Goal: Task Accomplishment & Management: Complete application form

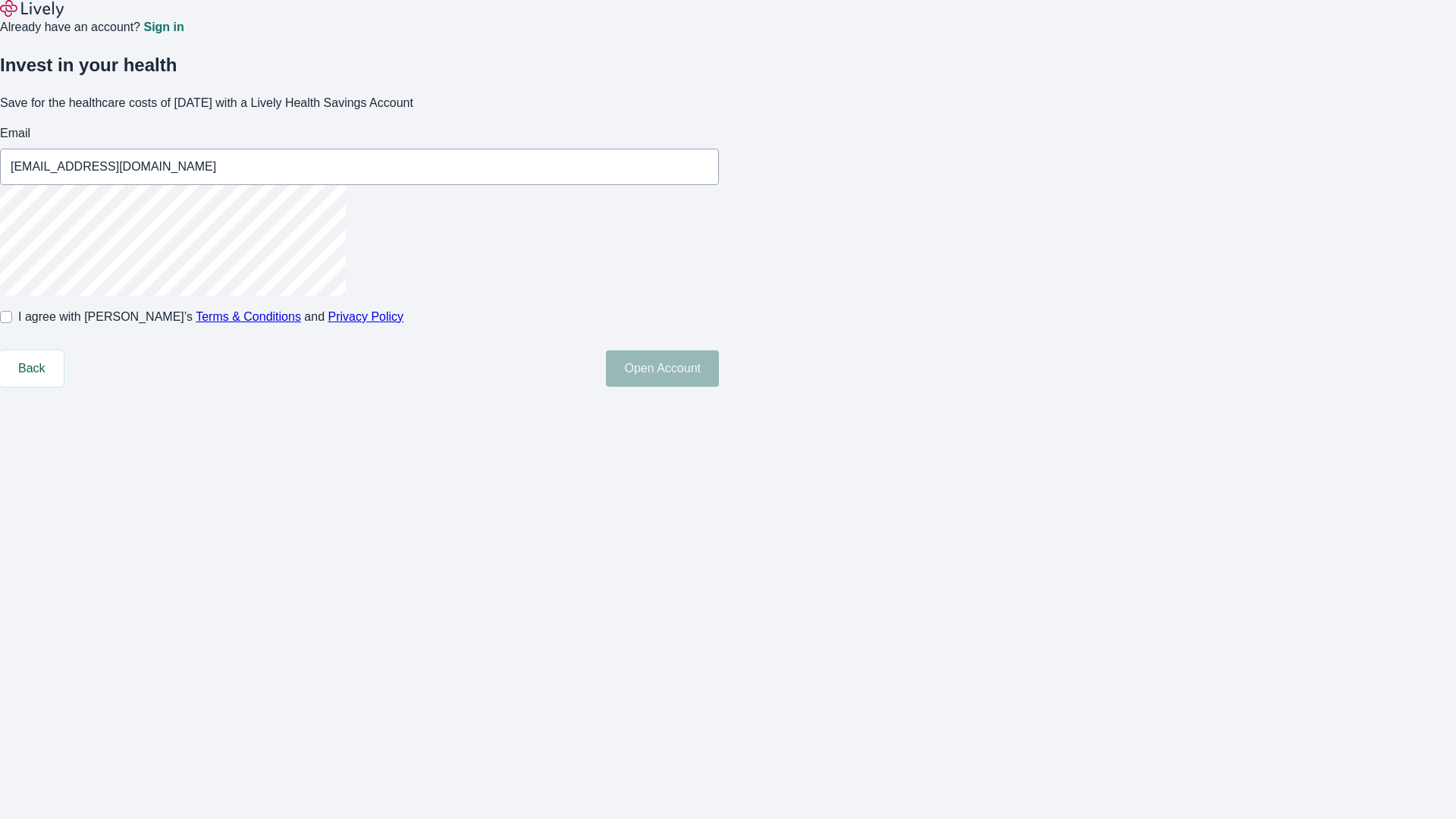
click at [12, 323] on input "I agree with Lively’s Terms & Conditions and Privacy Policy" at bounding box center [6, 317] width 12 height 12
checkbox input "true"
click at [719, 387] on button "Open Account" at bounding box center [662, 368] width 113 height 37
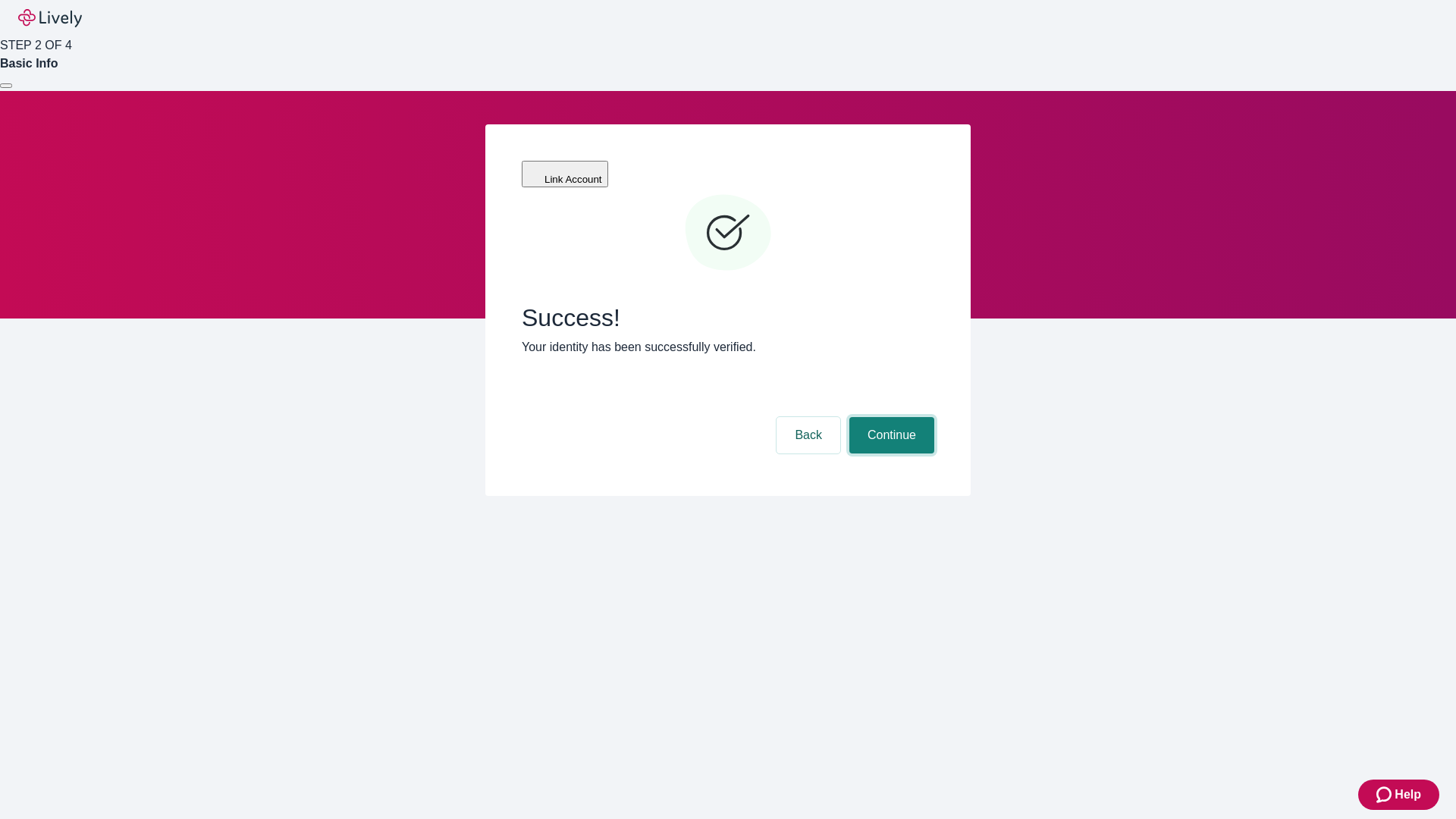
click at [890, 417] on button "Continue" at bounding box center [892, 435] width 85 height 37
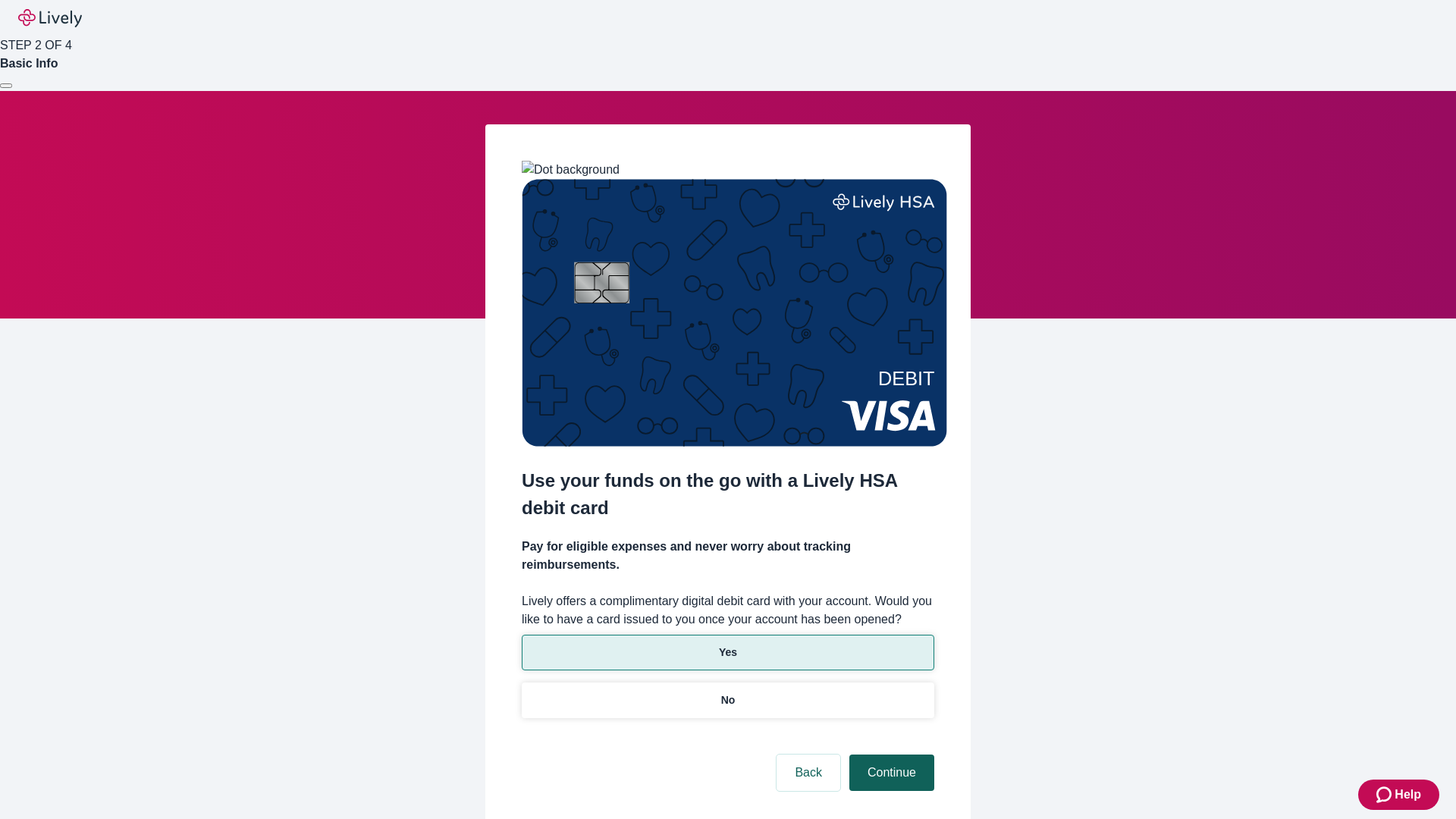
click at [727, 644] on p "Yes" at bounding box center [728, 652] width 18 height 16
click at [890, 755] on button "Continue" at bounding box center [892, 773] width 85 height 37
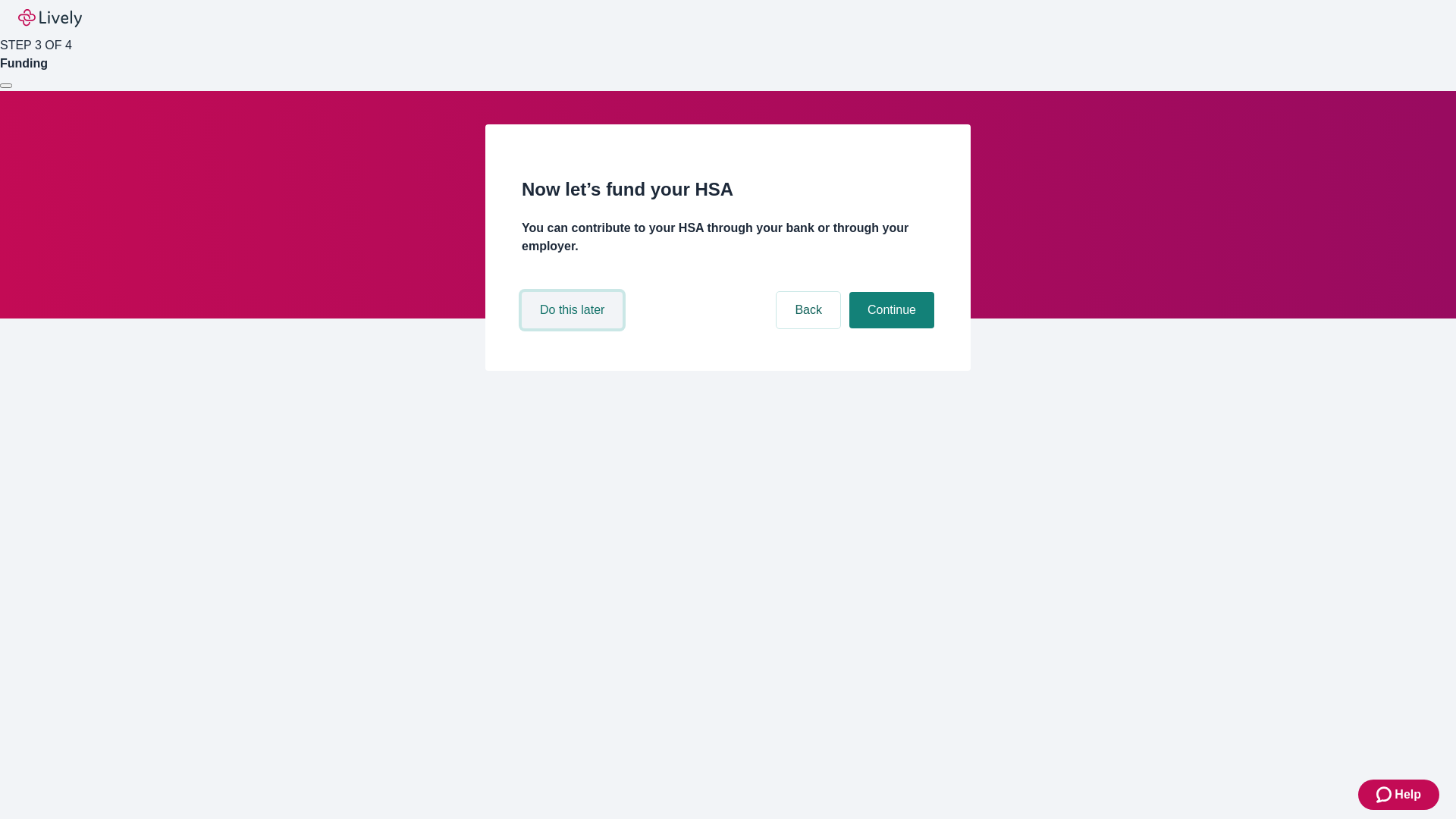
click at [574, 328] on button "Do this later" at bounding box center [571, 310] width 101 height 37
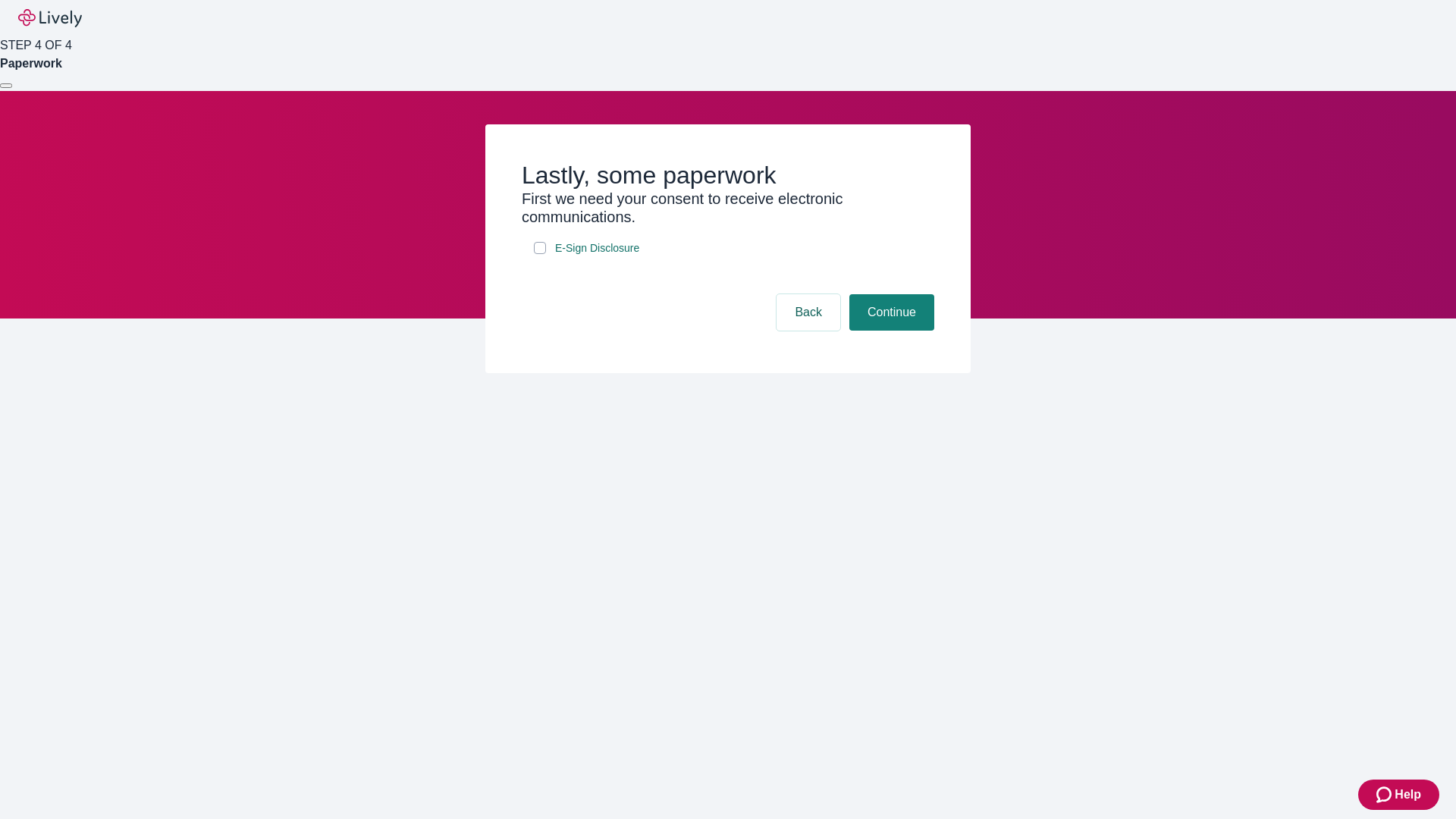
click at [540, 254] on input "E-Sign Disclosure" at bounding box center [540, 248] width 12 height 12
checkbox input "true"
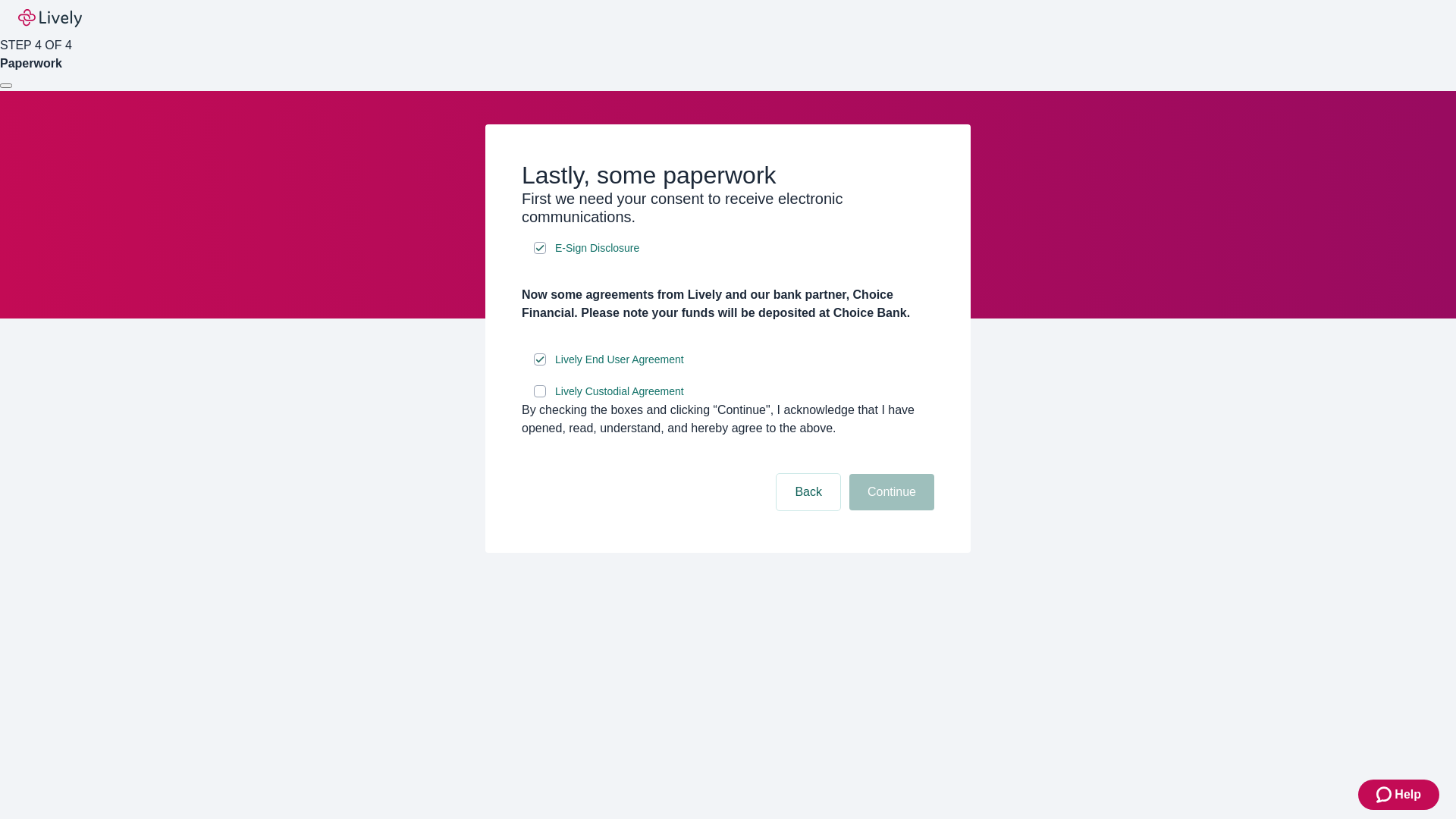
click at [540, 397] on input "Lively Custodial Agreement" at bounding box center [540, 391] width 12 height 12
checkbox input "true"
click at [890, 511] on button "Continue" at bounding box center [892, 492] width 85 height 37
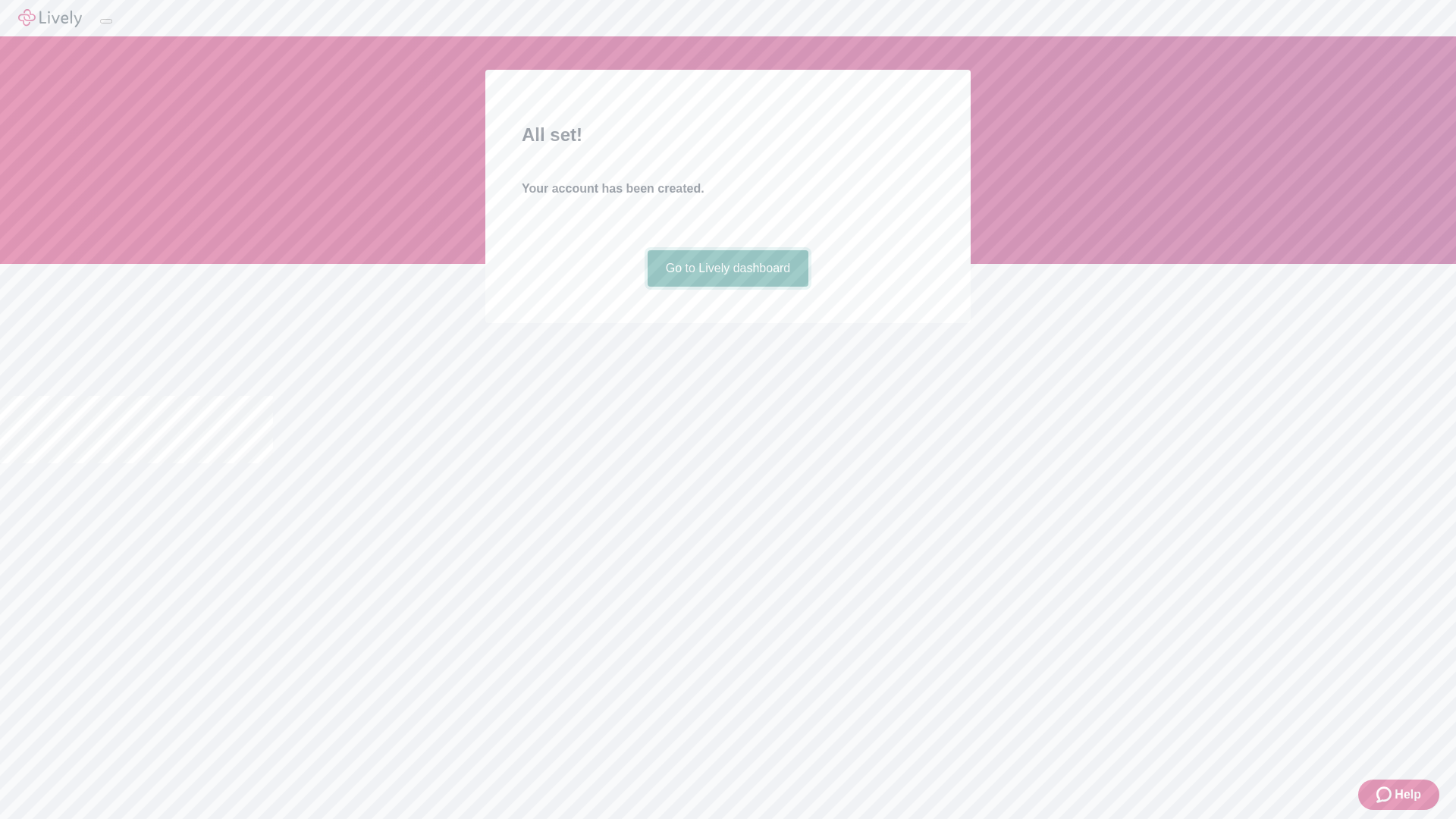
click at [727, 286] on link "Go to Lively dashboard" at bounding box center [728, 268] width 162 height 37
